Goal: Information Seeking & Learning: Learn about a topic

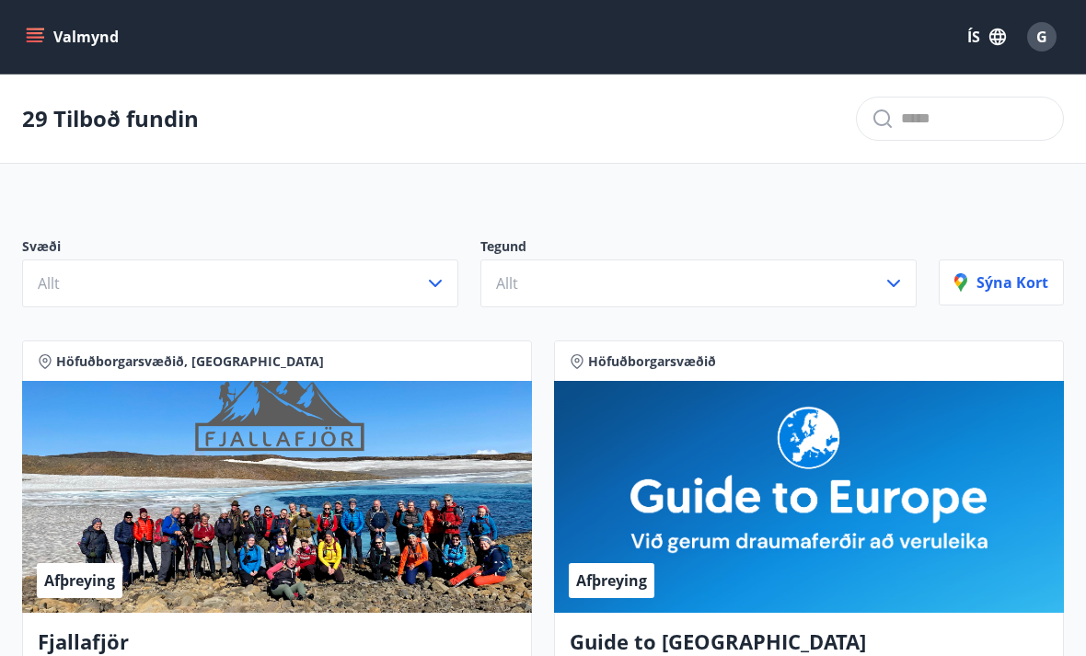
click at [434, 292] on icon "button" at bounding box center [435, 283] width 22 height 22
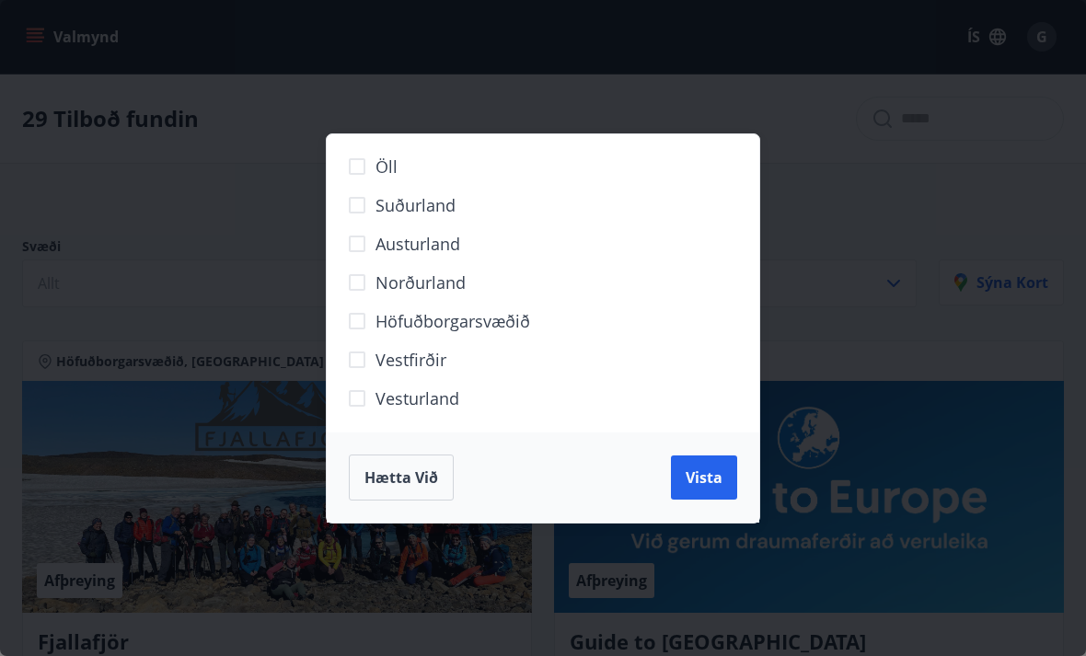
click at [508, 321] on span "Höfuðborgarsvæðið" at bounding box center [452, 321] width 155 height 24
click at [711, 464] on button "Vista" at bounding box center [704, 477] width 66 height 44
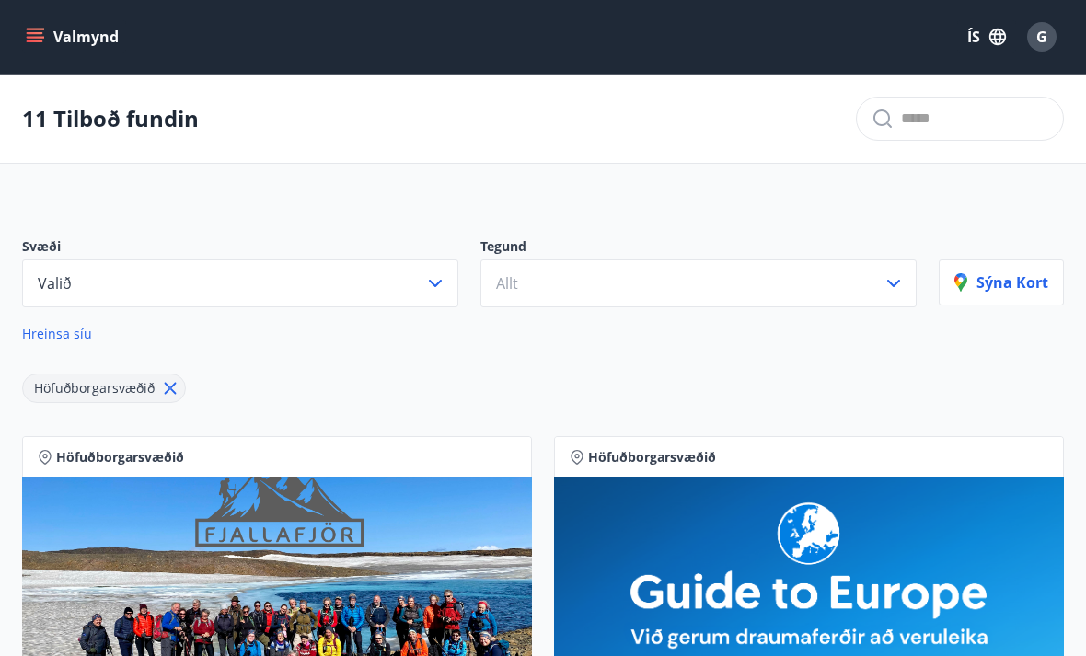
click at [438, 293] on icon "button" at bounding box center [435, 283] width 22 height 22
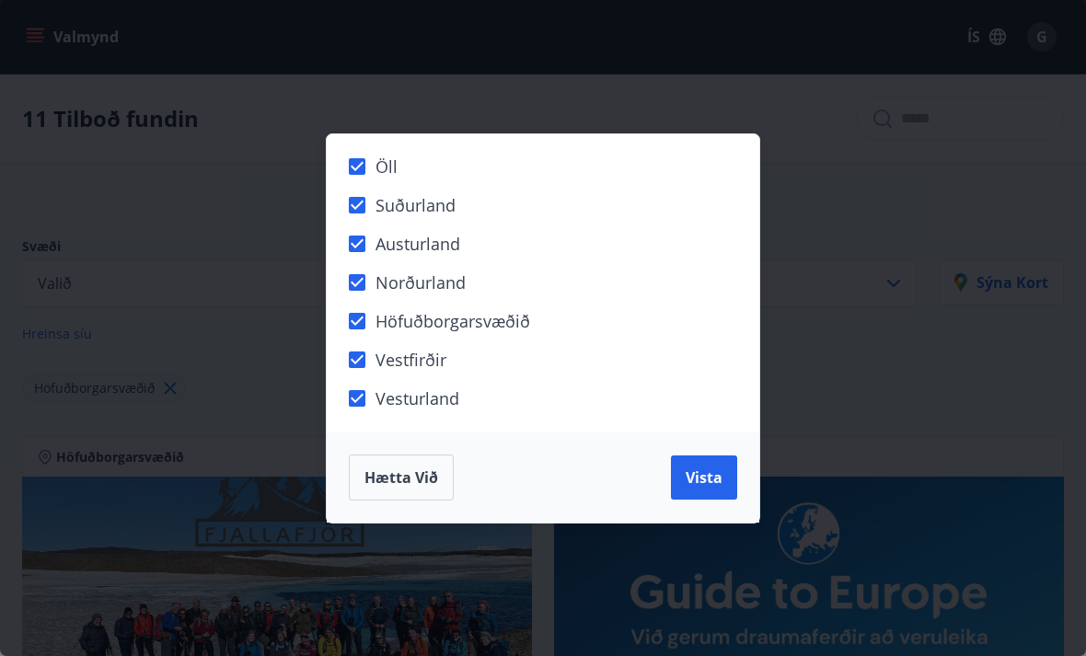
click at [716, 471] on span "Vista" at bounding box center [703, 477] width 37 height 20
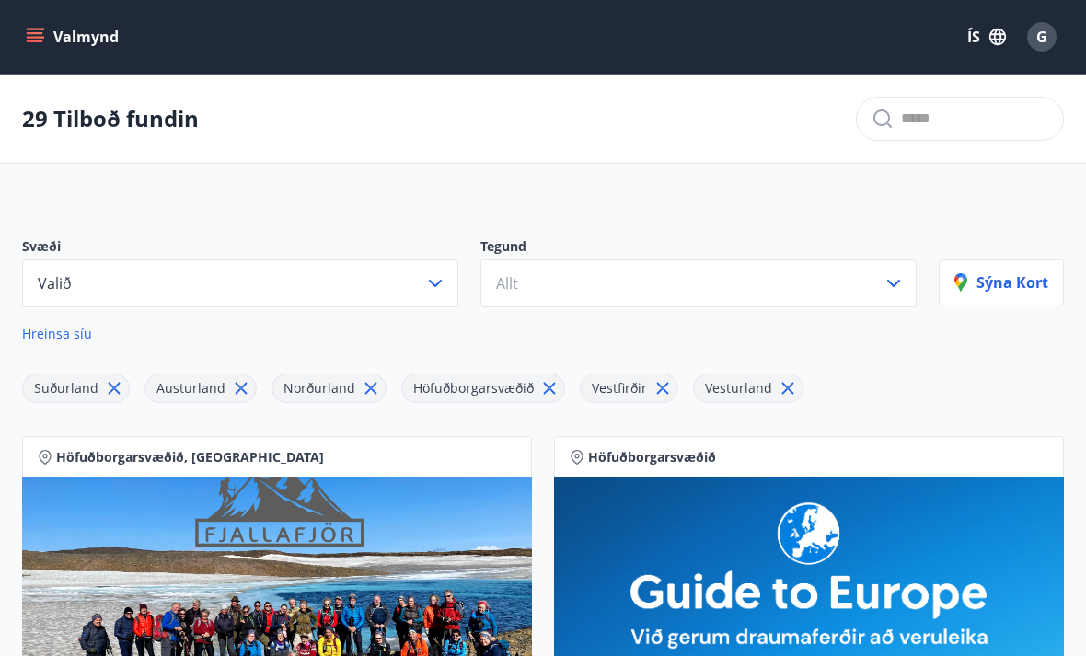
click at [781, 392] on icon at bounding box center [787, 388] width 20 height 20
click at [661, 387] on icon at bounding box center [662, 388] width 20 height 20
click at [365, 391] on icon at bounding box center [371, 389] width 12 height 12
click at [219, 397] on span "Austurland" at bounding box center [190, 387] width 69 height 17
click at [231, 389] on icon at bounding box center [241, 388] width 20 height 20
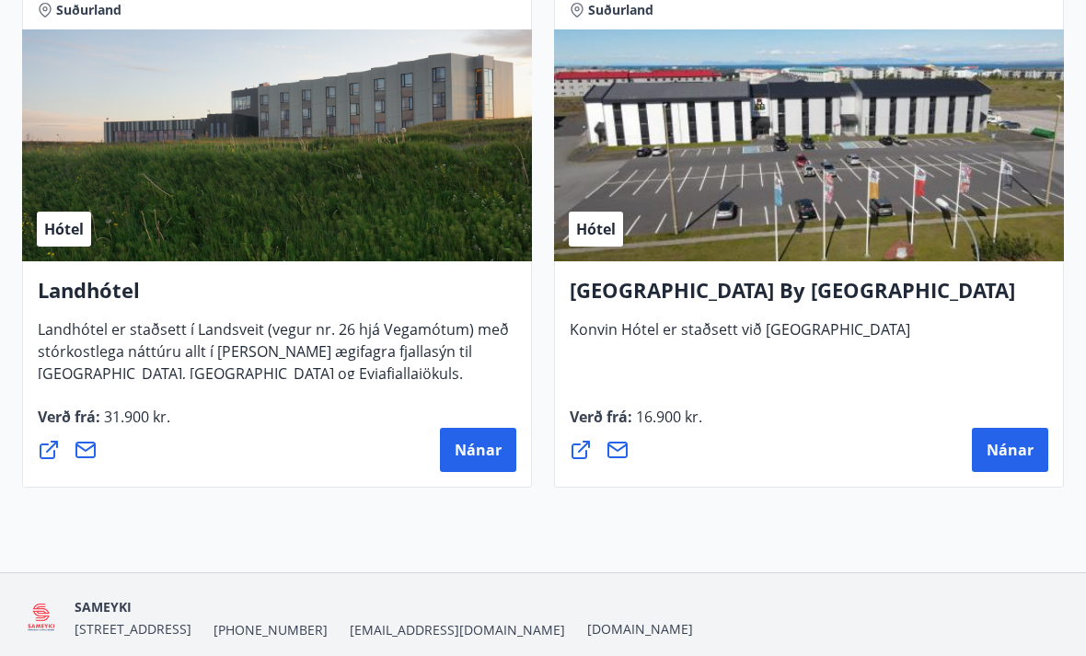
scroll to position [5145, 0]
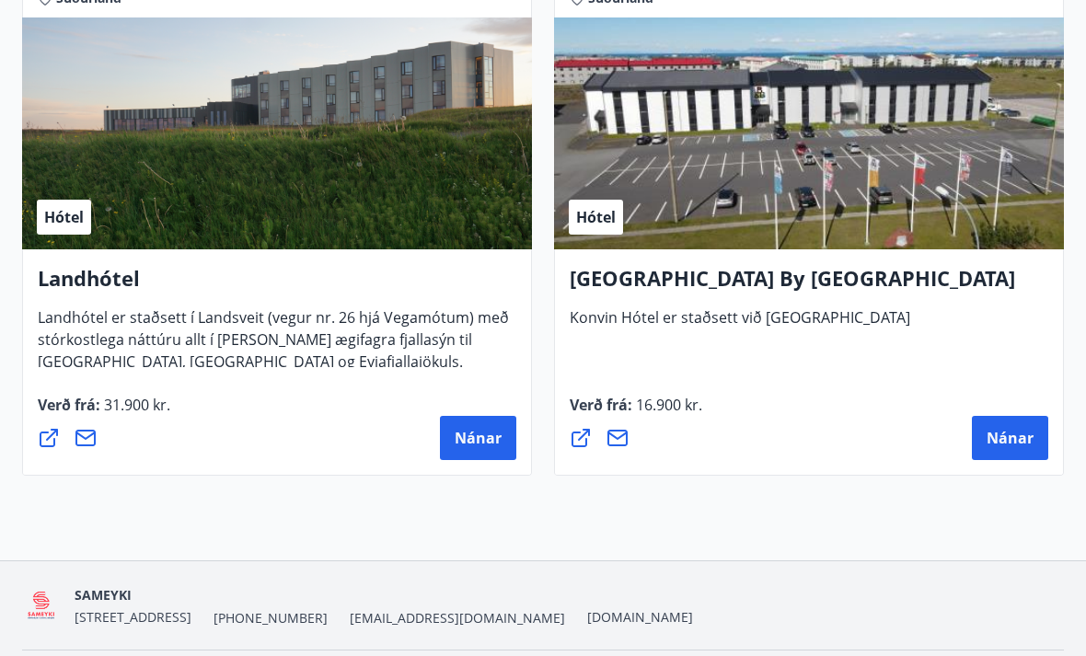
click at [1017, 441] on span "Nánar" at bounding box center [1009, 438] width 47 height 20
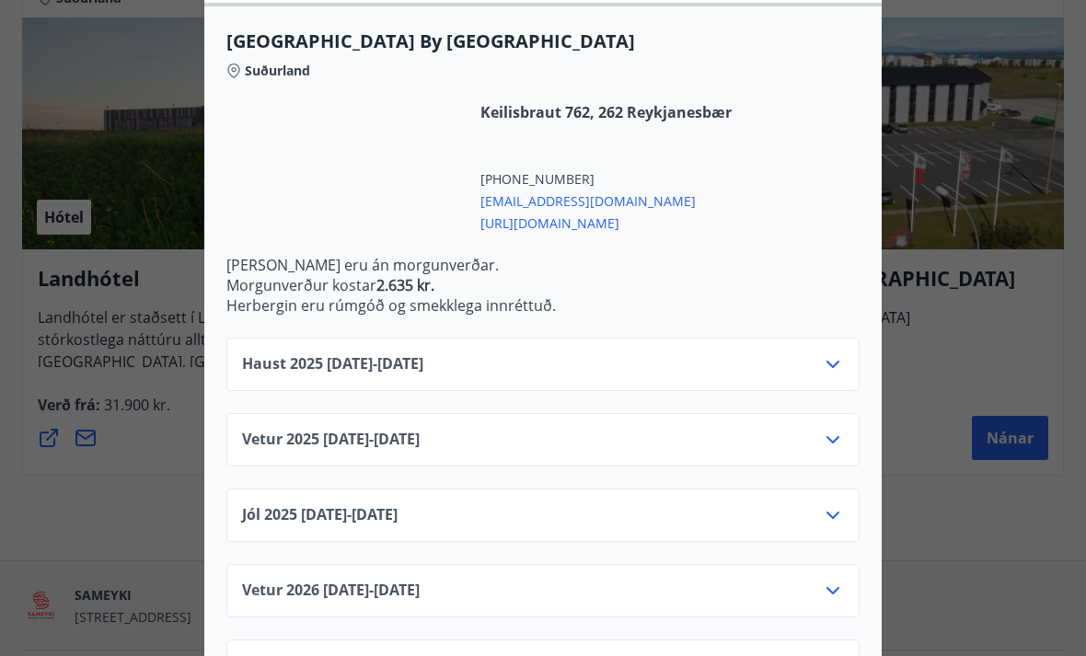
scroll to position [494, 0]
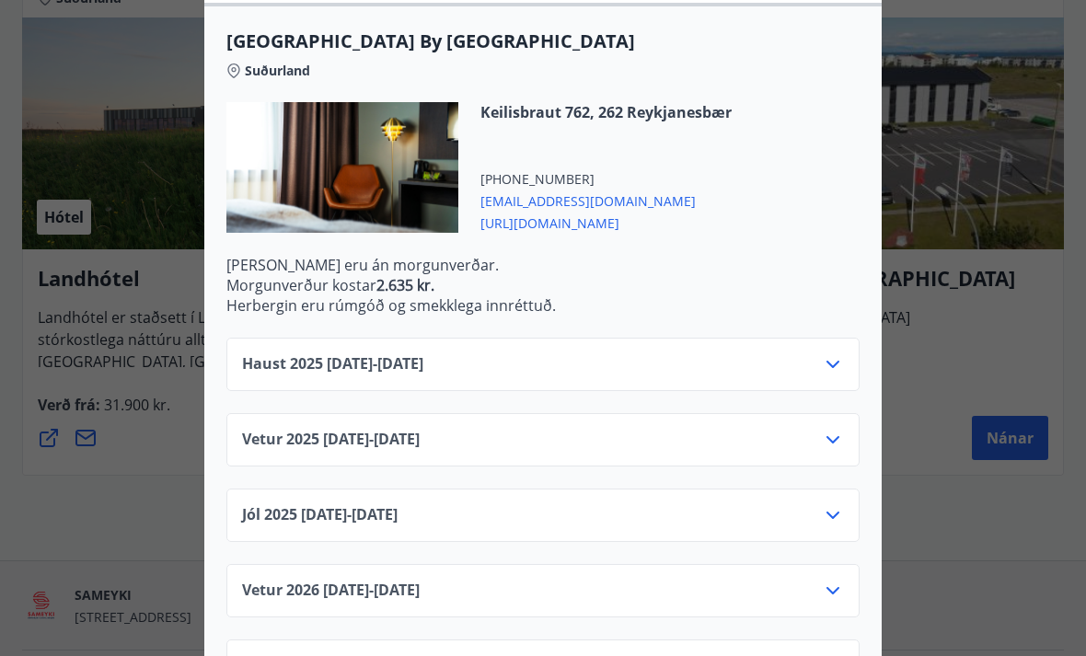
click at [824, 443] on icon at bounding box center [833, 440] width 22 height 22
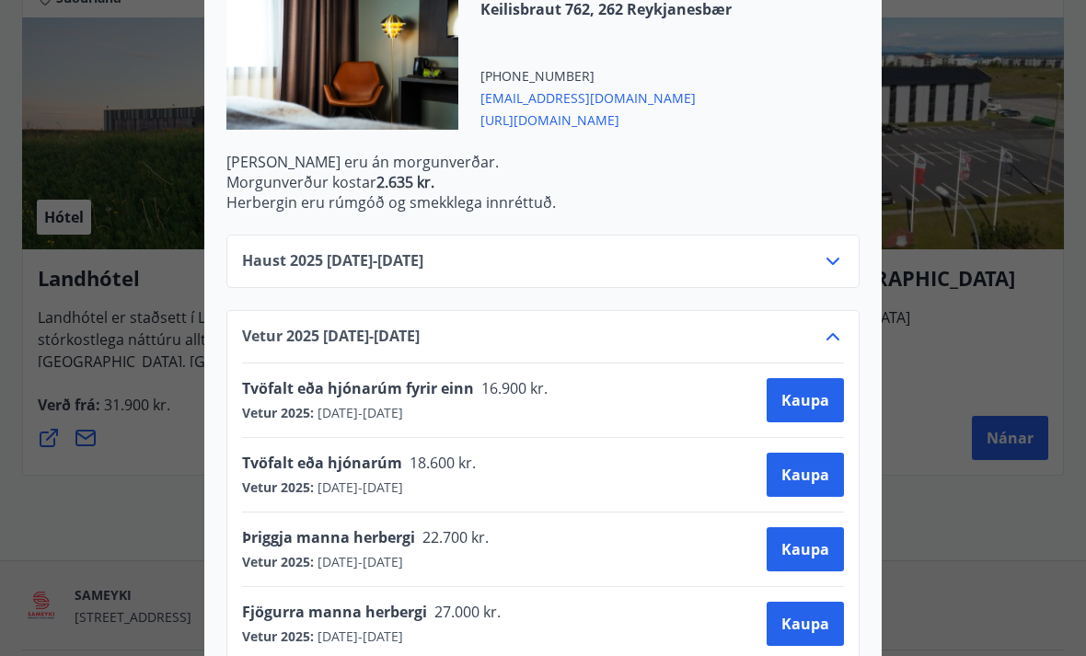
scroll to position [567, 0]
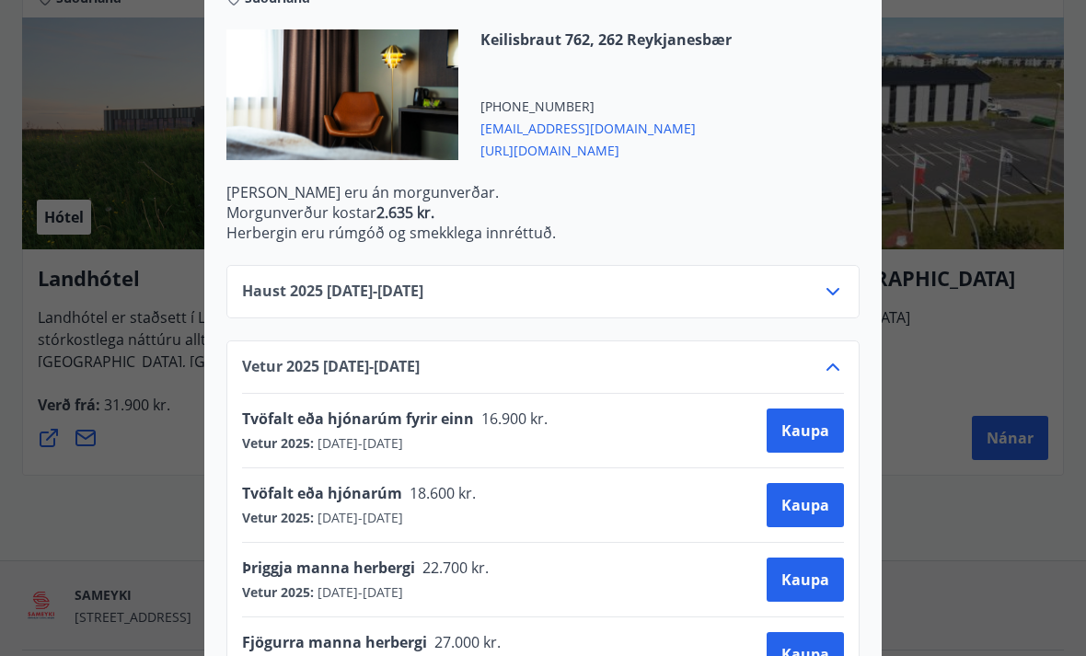
click at [832, 301] on icon at bounding box center [833, 292] width 22 height 22
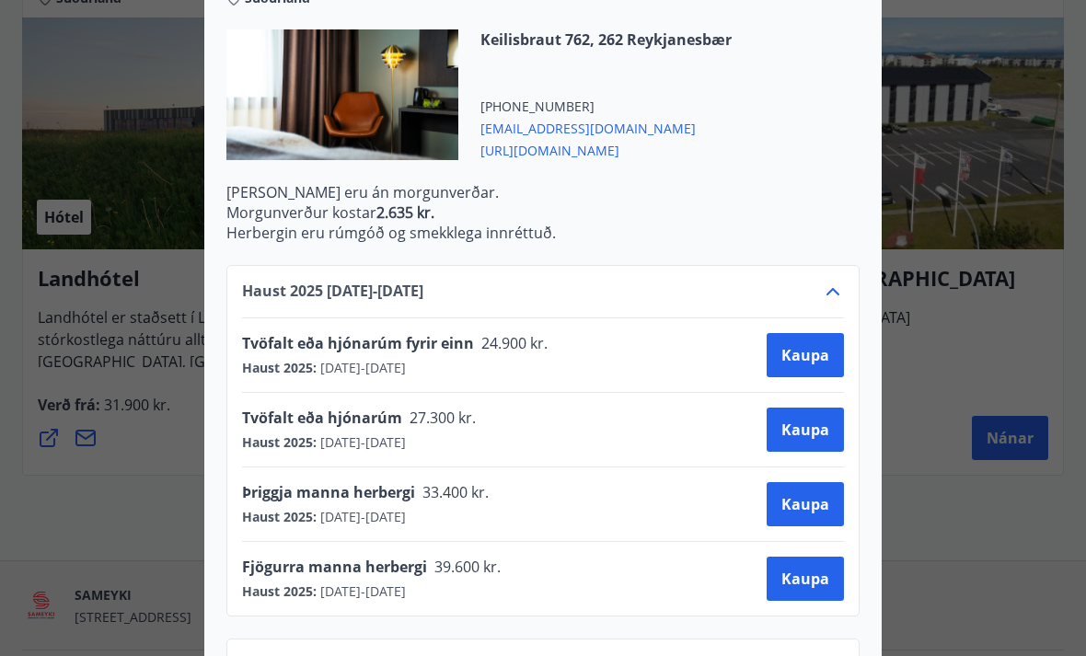
click at [980, 304] on div at bounding box center [543, 328] width 1086 height 656
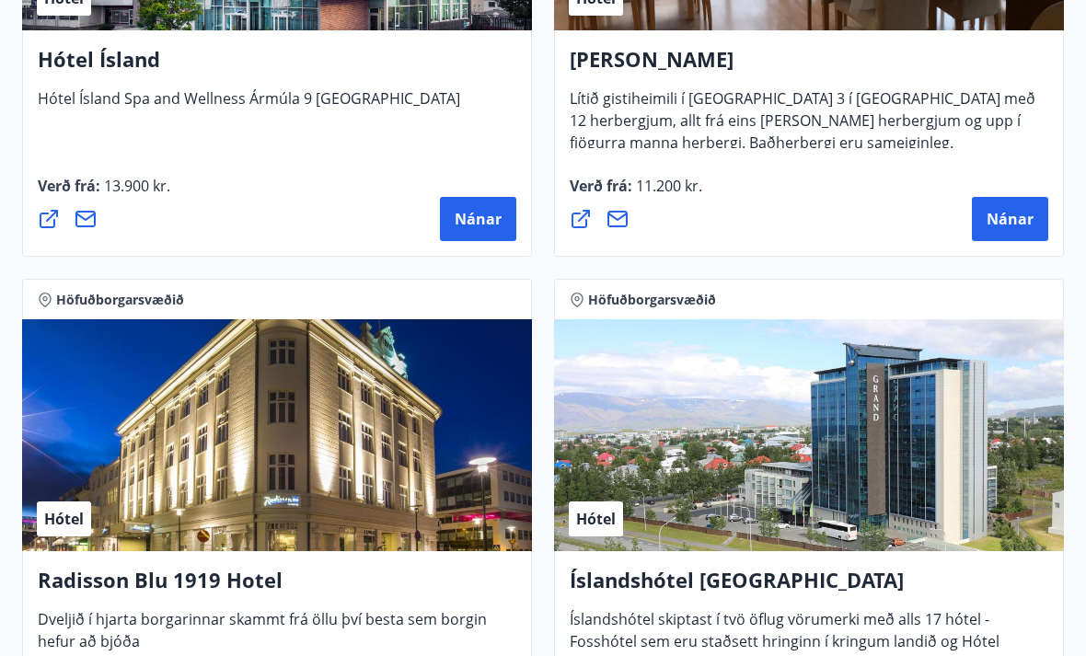
scroll to position [3278, 0]
